Goal: Task Accomplishment & Management: Manage account settings

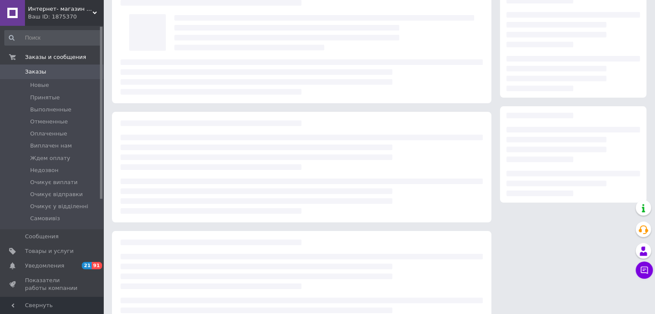
scroll to position [43, 0]
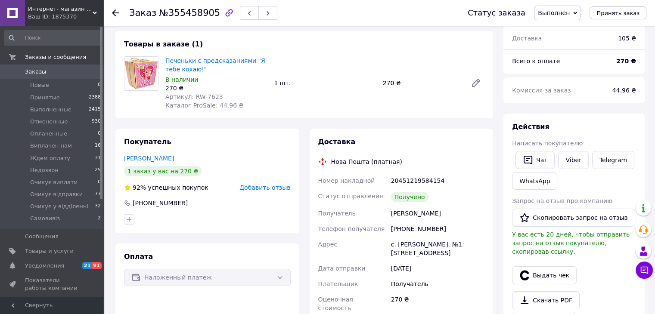
click at [34, 71] on span "Заказы" at bounding box center [35, 72] width 21 height 8
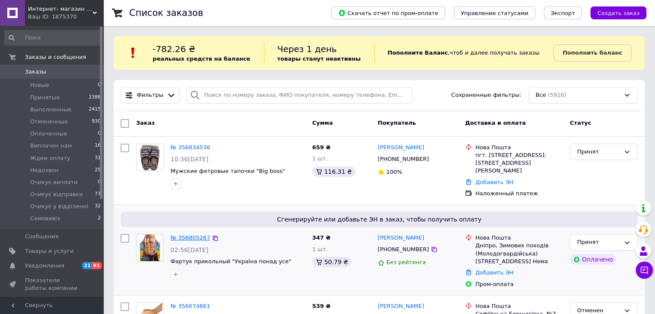
click at [190, 235] on link "№ 356805267" at bounding box center [190, 238] width 40 height 6
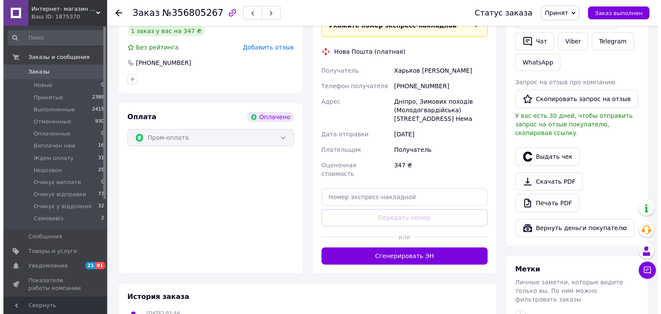
scroll to position [215, 0]
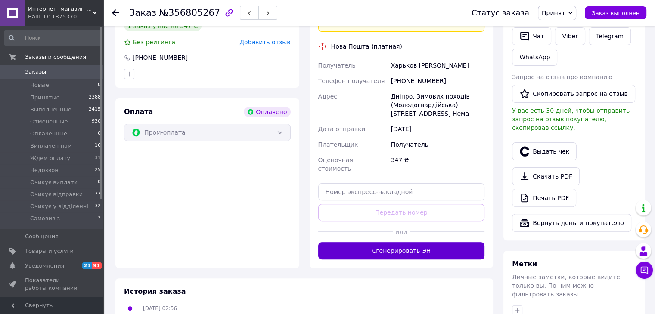
click at [360, 242] on button "Сгенерировать ЭН" at bounding box center [401, 250] width 167 height 17
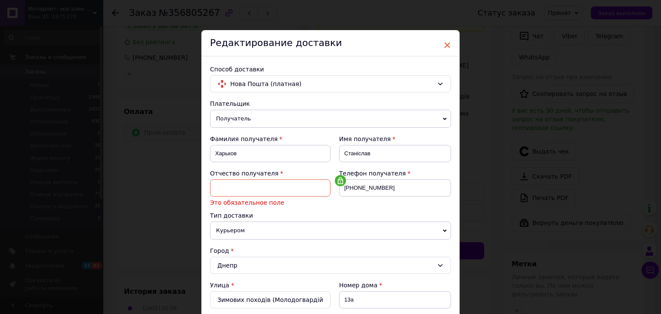
click at [446, 44] on span "×" at bounding box center [447, 45] width 8 height 15
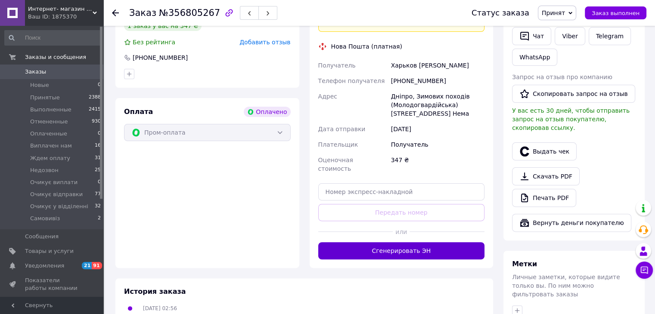
click at [408, 244] on button "Сгенерировать ЭН" at bounding box center [401, 250] width 167 height 17
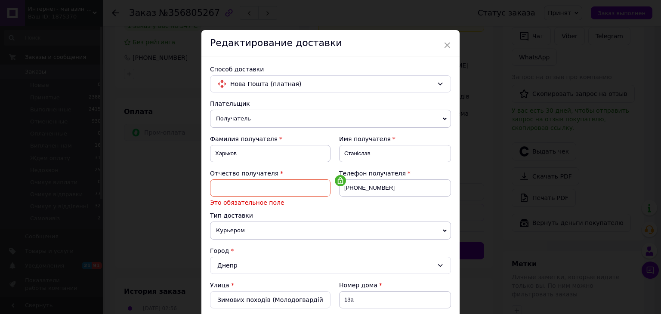
click at [284, 180] on input at bounding box center [270, 188] width 121 height 17
click at [356, 211] on div "Тип доставки" at bounding box center [330, 215] width 241 height 9
click at [289, 189] on input at bounding box center [270, 188] width 121 height 17
type input "Невідомо"
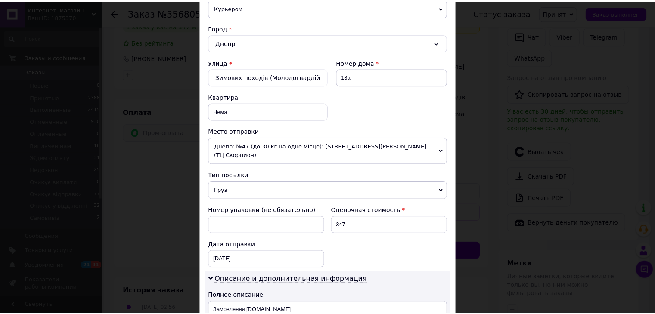
scroll to position [386, 0]
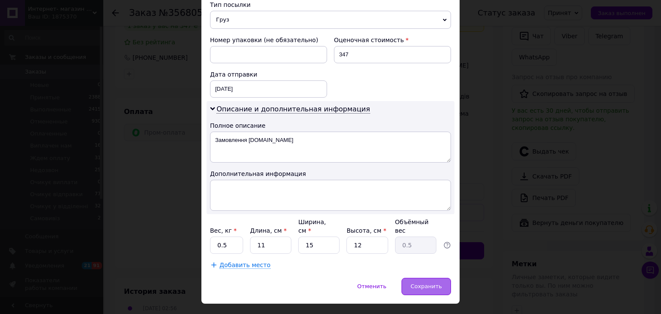
click at [436, 283] on span "Сохранить" at bounding box center [426, 286] width 31 height 6
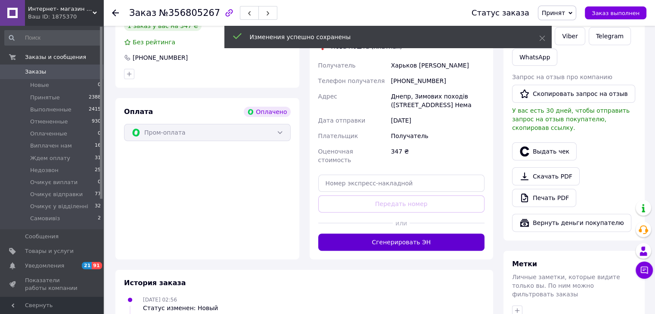
click at [347, 242] on button "Сгенерировать ЭН" at bounding box center [401, 242] width 167 height 17
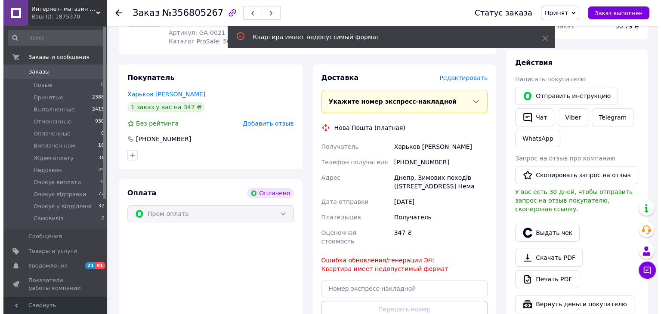
scroll to position [129, 0]
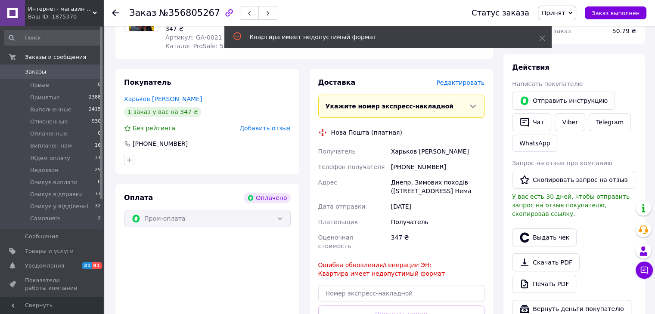
click at [474, 85] on span "Редактировать" at bounding box center [460, 82] width 48 height 7
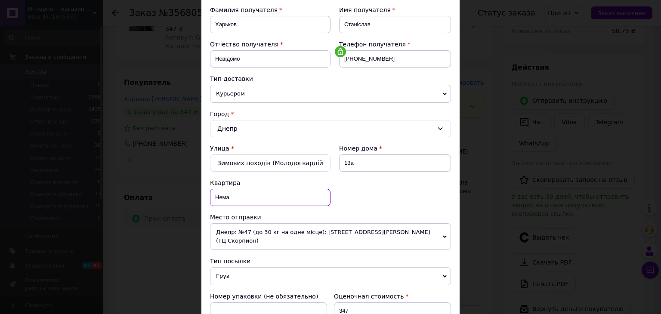
click at [248, 198] on input "Нема" at bounding box center [270, 197] width 121 height 17
type input "[PERSON_NAME]"
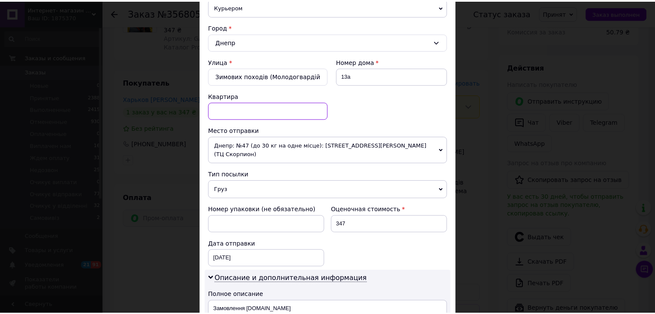
scroll to position [344, 0]
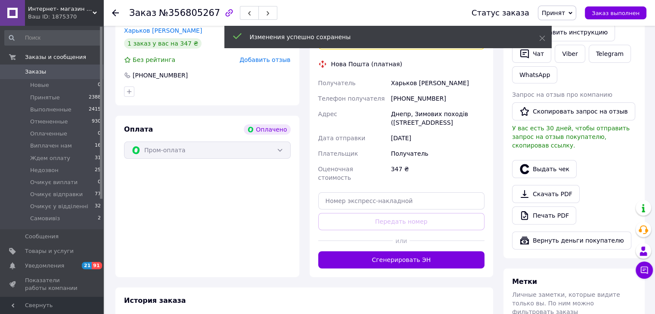
scroll to position [301, 0]
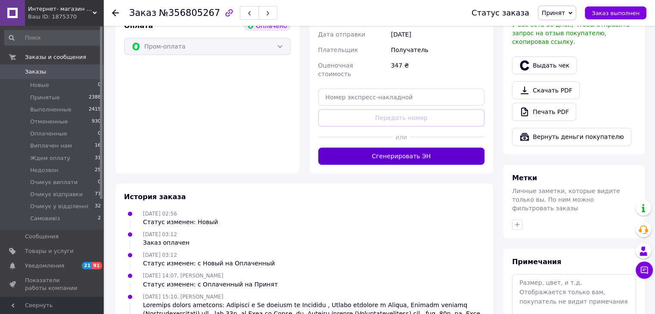
click at [377, 160] on button "Сгенерировать ЭН" at bounding box center [401, 156] width 167 height 17
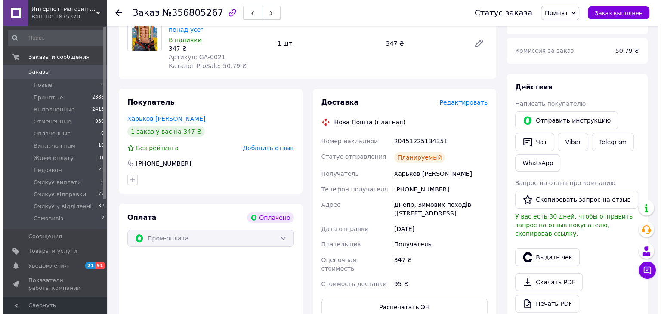
scroll to position [86, 0]
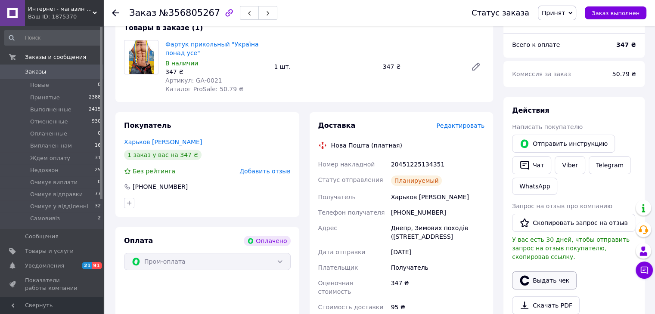
click at [542, 272] on button "Выдать чек" at bounding box center [544, 281] width 65 height 18
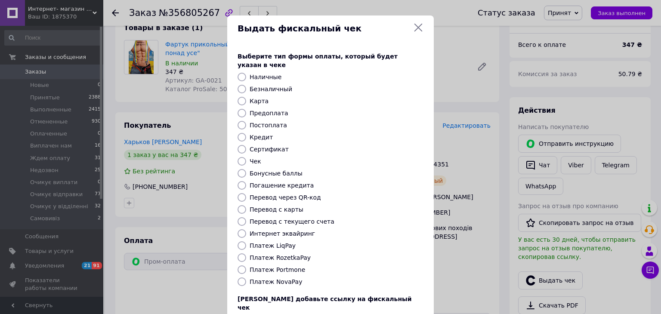
click at [239, 254] on input "Платеж RozetkaPay" at bounding box center [242, 258] width 9 height 9
radio input "true"
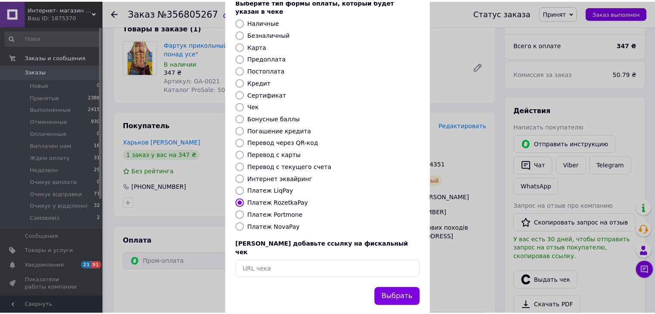
scroll to position [55, 0]
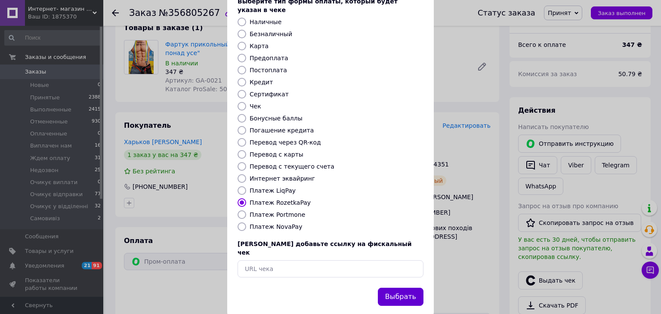
click at [398, 288] on button "Выбрать" at bounding box center [401, 297] width 46 height 19
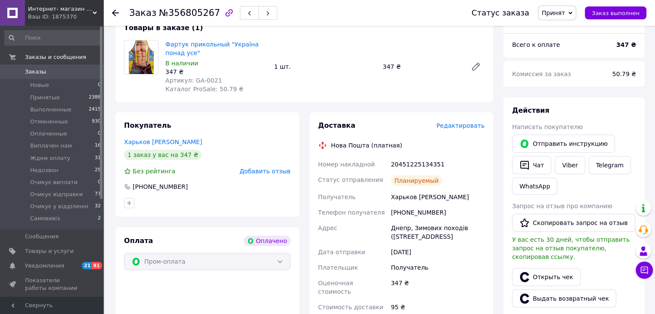
click at [561, 12] on span "Принят" at bounding box center [553, 12] width 23 height 7
click at [575, 80] on li "Ждем оплату" at bounding box center [571, 81] width 67 height 13
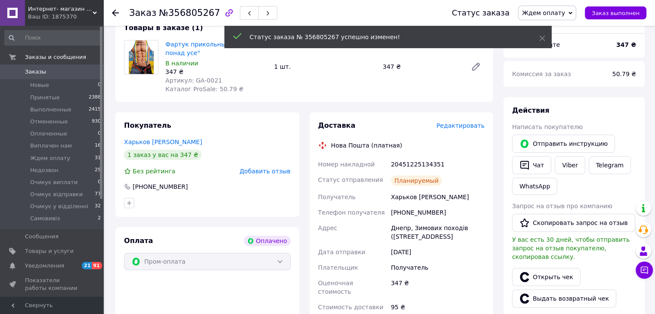
click at [565, 10] on span "Ждем оплату" at bounding box center [543, 12] width 43 height 7
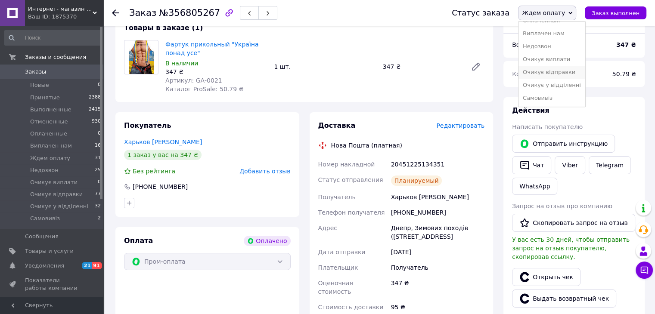
click at [566, 75] on li "Очикує відправки" at bounding box center [551, 72] width 67 height 13
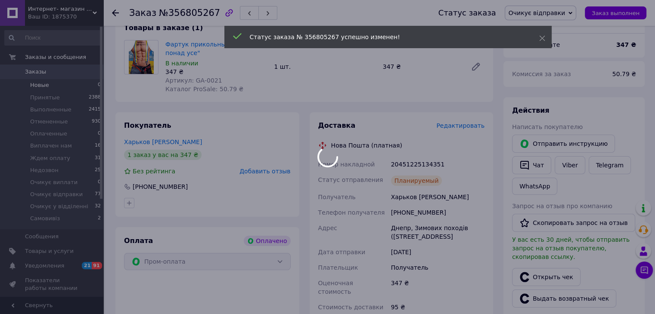
scroll to position [6, 0]
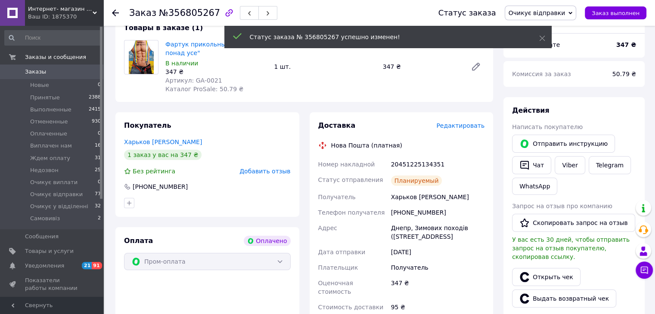
click at [37, 71] on span "Заказы" at bounding box center [35, 72] width 21 height 8
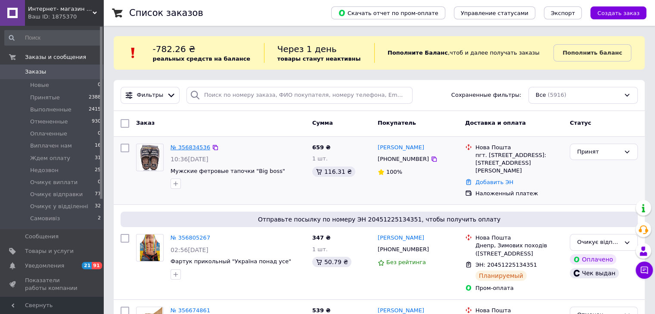
click at [196, 145] on link "№ 356834536" at bounding box center [190, 147] width 40 height 6
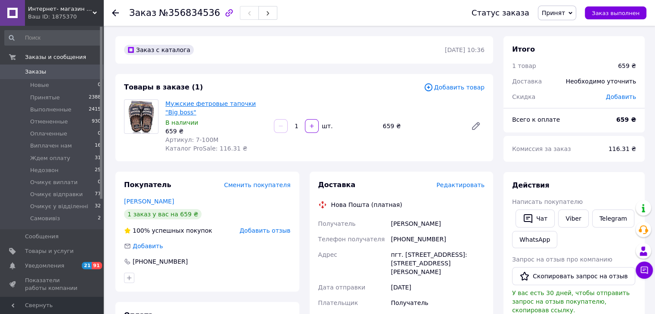
click at [212, 106] on link "Мужские фетровые тапочки "Big boss"" at bounding box center [210, 107] width 90 height 15
click at [191, 102] on link "Мужские фетровые тапочки "Big boss"" at bounding box center [210, 107] width 90 height 15
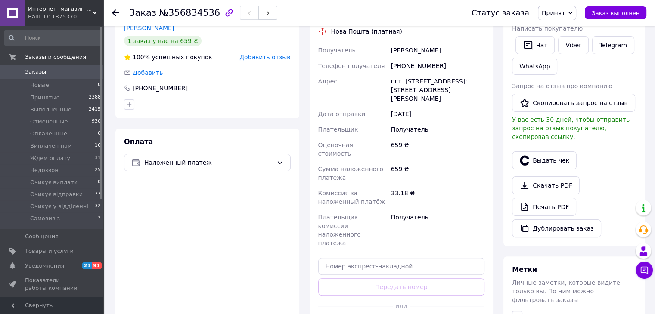
scroll to position [215, 0]
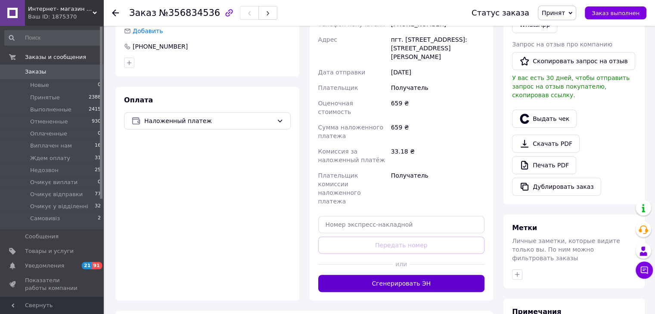
click at [375, 275] on button "Сгенерировать ЭН" at bounding box center [401, 283] width 167 height 17
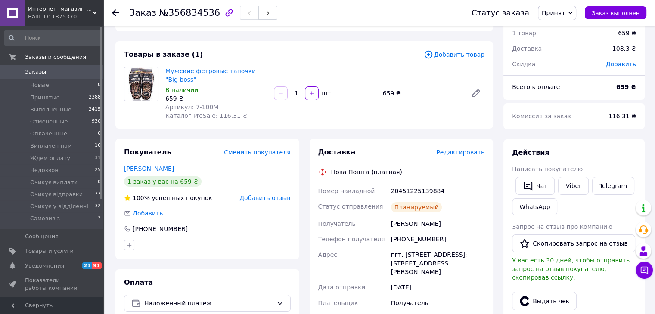
scroll to position [86, 0]
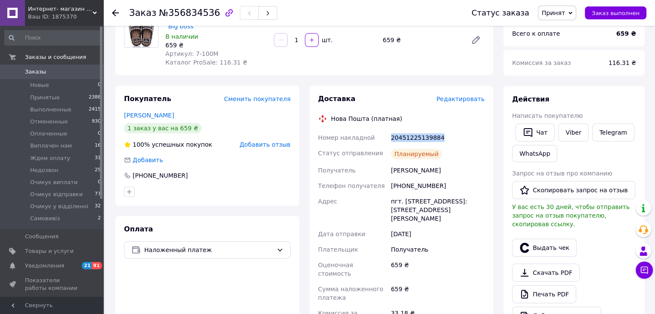
drag, startPoint x: 390, startPoint y: 138, endPoint x: 439, endPoint y: 138, distance: 48.2
click at [439, 138] on div "20451225139884" at bounding box center [437, 137] width 97 height 15
copy div "20451225139884"
drag, startPoint x: 391, startPoint y: 170, endPoint x: 447, endPoint y: 169, distance: 56.4
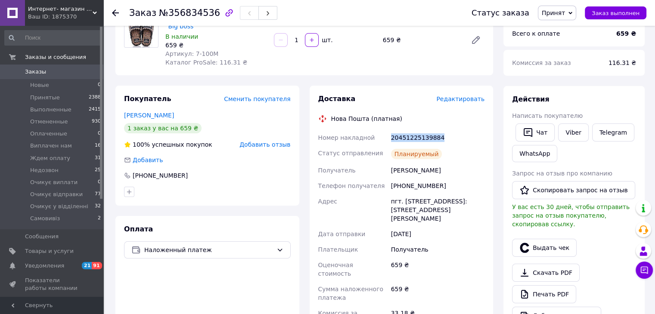
click at [447, 169] on div "[PERSON_NAME]" at bounding box center [437, 170] width 97 height 15
copy div "[PERSON_NAME]"
click at [565, 10] on span "Принят" at bounding box center [553, 12] width 23 height 7
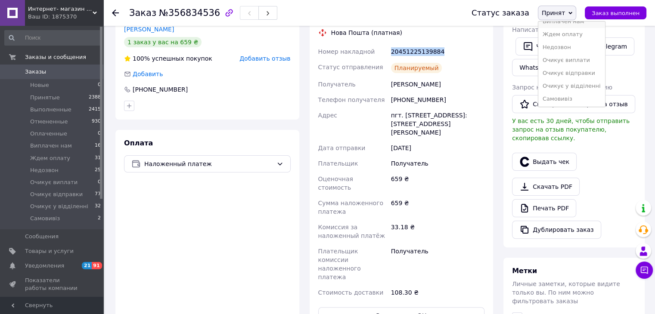
scroll to position [48, 0]
click at [558, 59] on li "Очикує виплати" at bounding box center [571, 59] width 67 height 13
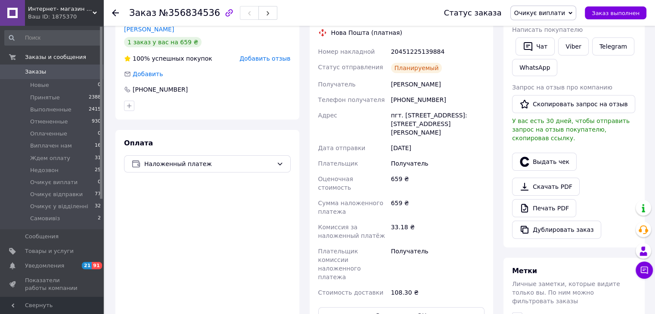
click at [36, 73] on span "Заказы" at bounding box center [35, 72] width 21 height 8
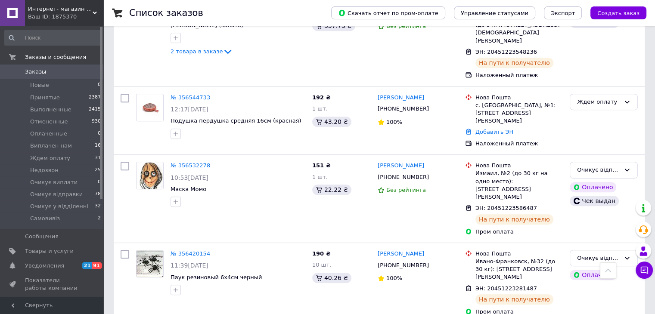
scroll to position [387, 0]
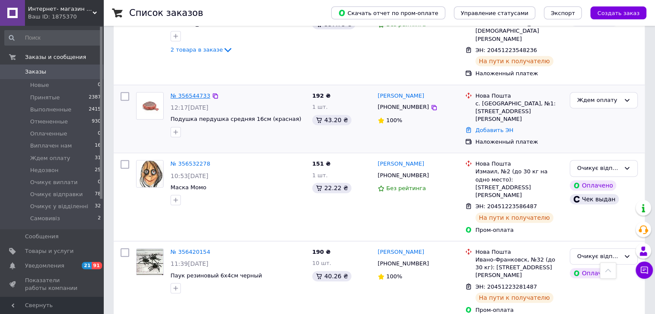
click at [188, 93] on link "№ 356544733" at bounding box center [190, 96] width 40 height 6
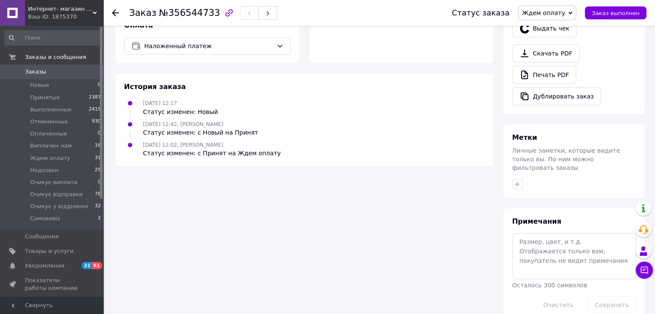
click at [559, 14] on span "Ждем оплату" at bounding box center [543, 12] width 43 height 7
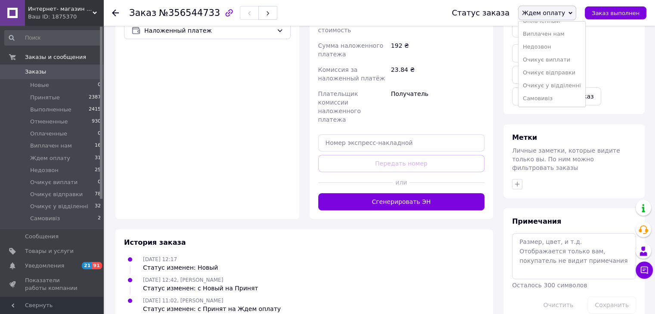
scroll to position [48, 0]
click at [560, 72] on li "Очикує відправки" at bounding box center [551, 72] width 67 height 13
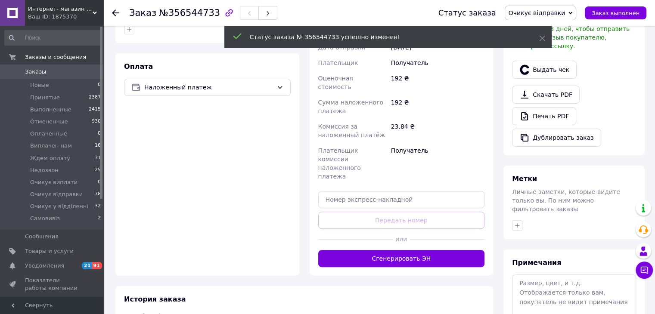
scroll to position [204, 0]
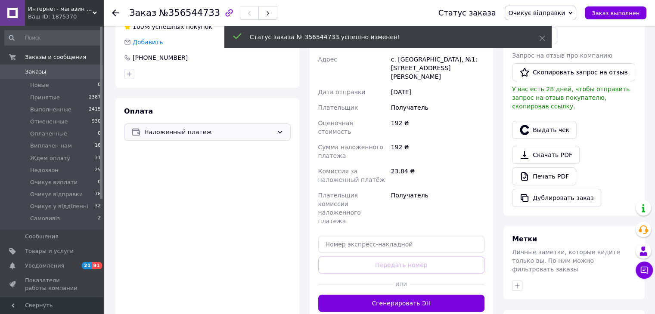
click at [193, 132] on span "Наложенный платеж" at bounding box center [208, 131] width 129 height 9
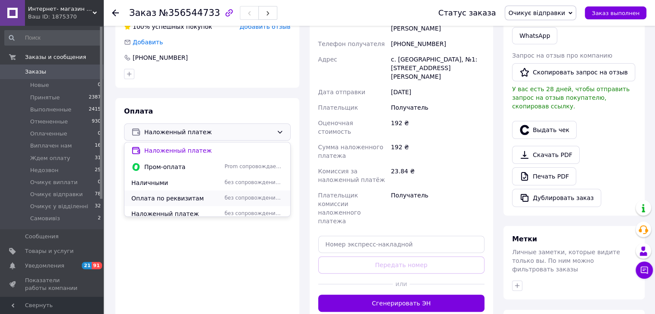
click at [156, 198] on span "Оплата по реквизитам" at bounding box center [176, 198] width 90 height 9
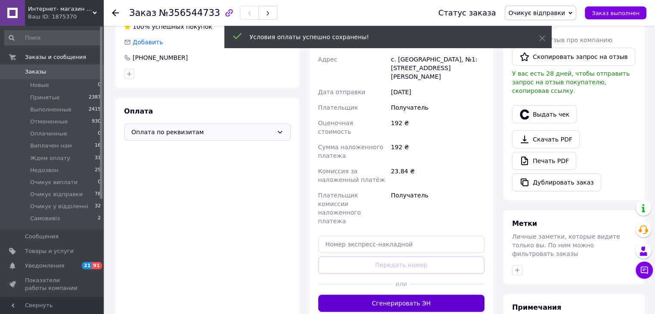
click at [379, 262] on div "Заказ с каталога [DATE] 12:17 Товары в заказе (1) Добавить товар Подушка пердуш…" at bounding box center [304, 138] width 388 height 612
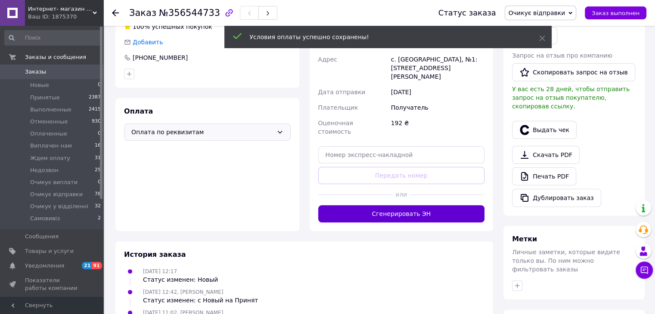
click at [434, 205] on button "Сгенерировать ЭН" at bounding box center [401, 213] width 167 height 17
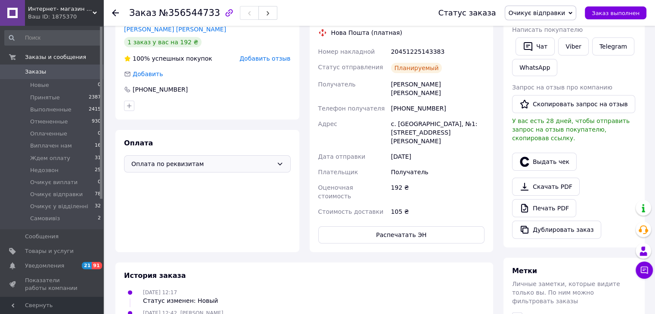
scroll to position [75, 0]
